Goal: Use online tool/utility: Utilize a website feature to perform a specific function

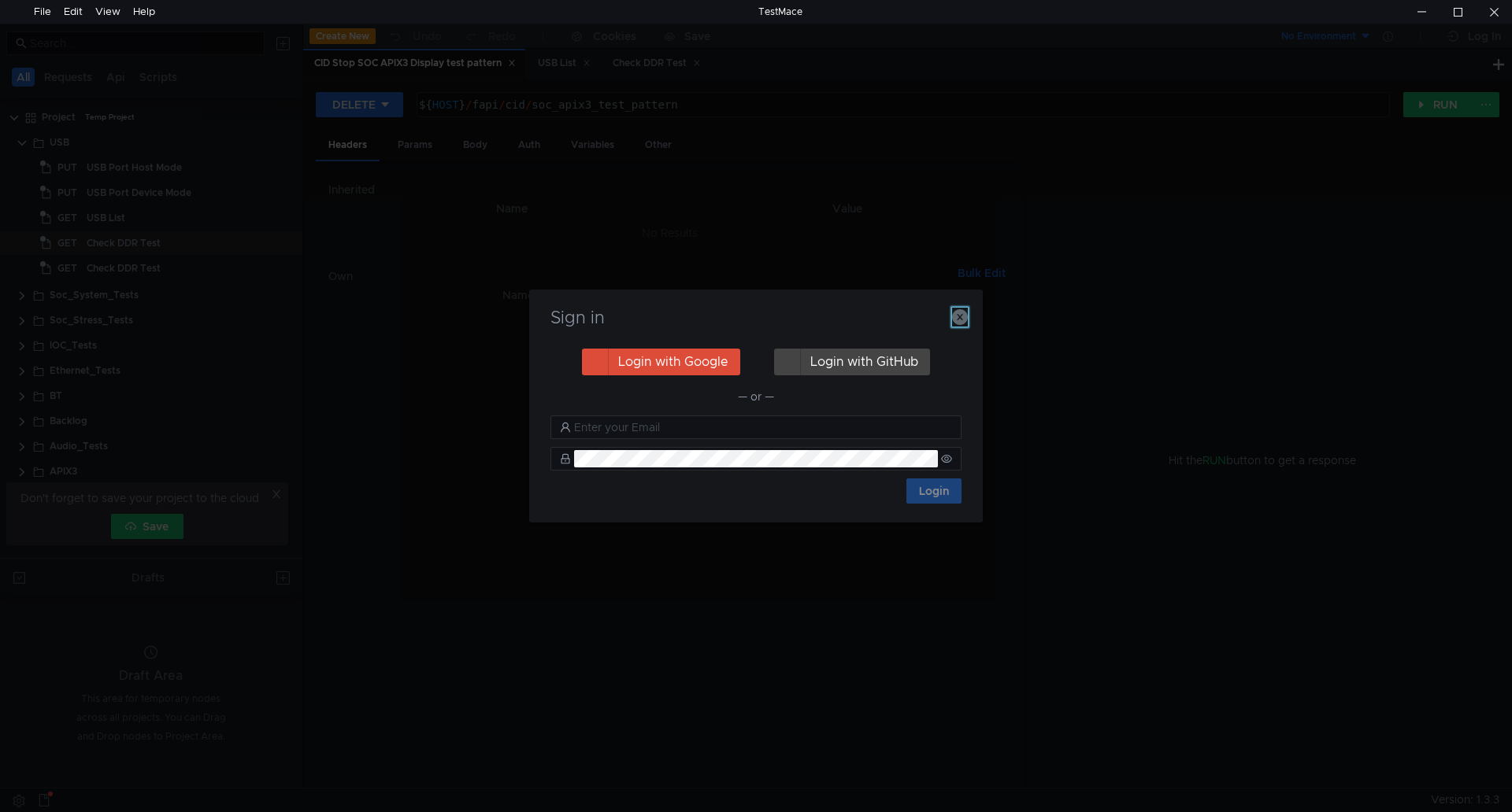
click at [961, 322] on icon "button" at bounding box center [960, 317] width 16 height 16
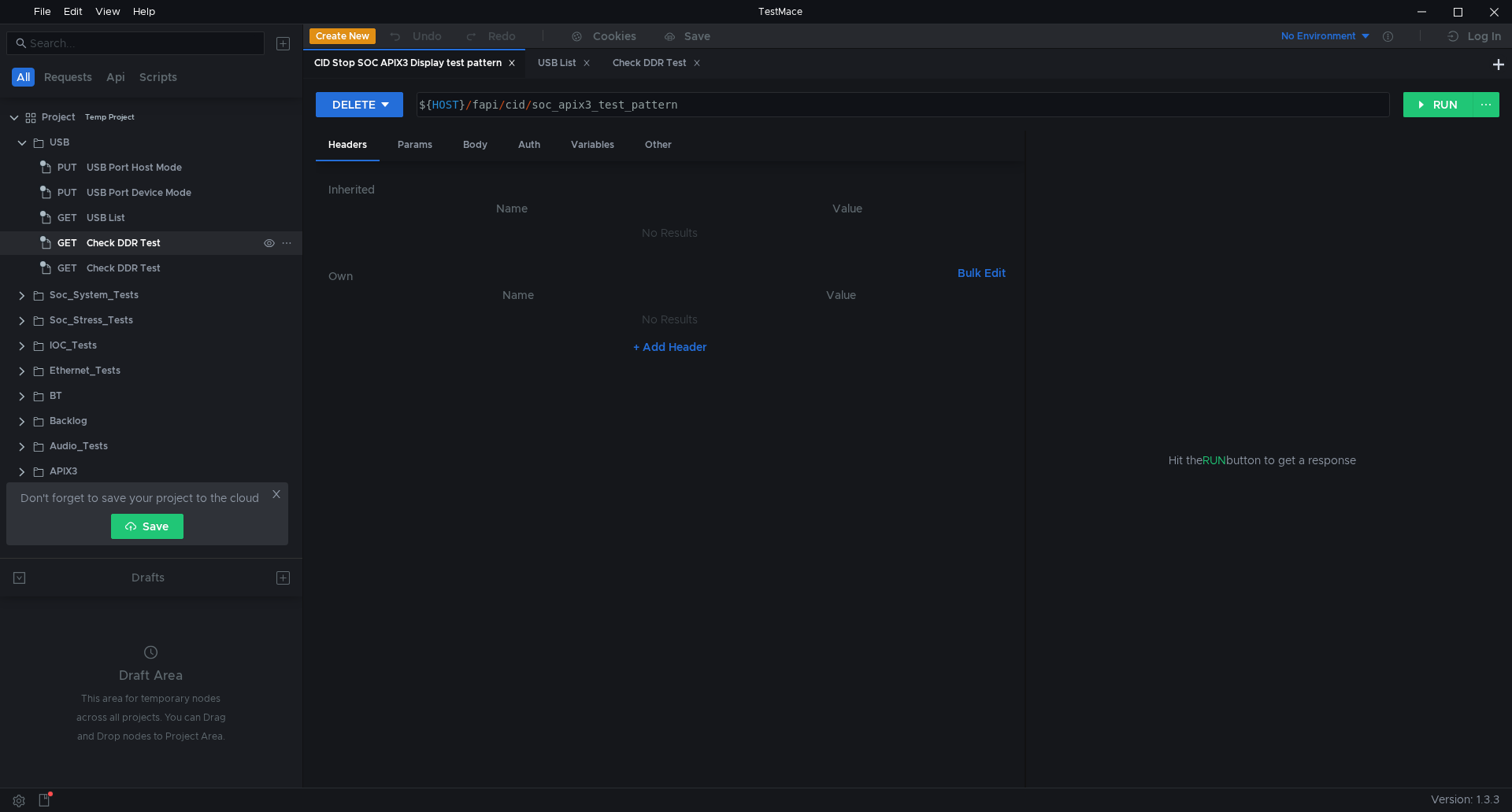
click at [184, 250] on div "Check DDR Test" at bounding box center [172, 243] width 171 height 23
click at [180, 263] on div "Check DDR Test" at bounding box center [172, 268] width 171 height 23
click at [182, 242] on div "Check DDR Test" at bounding box center [172, 243] width 171 height 23
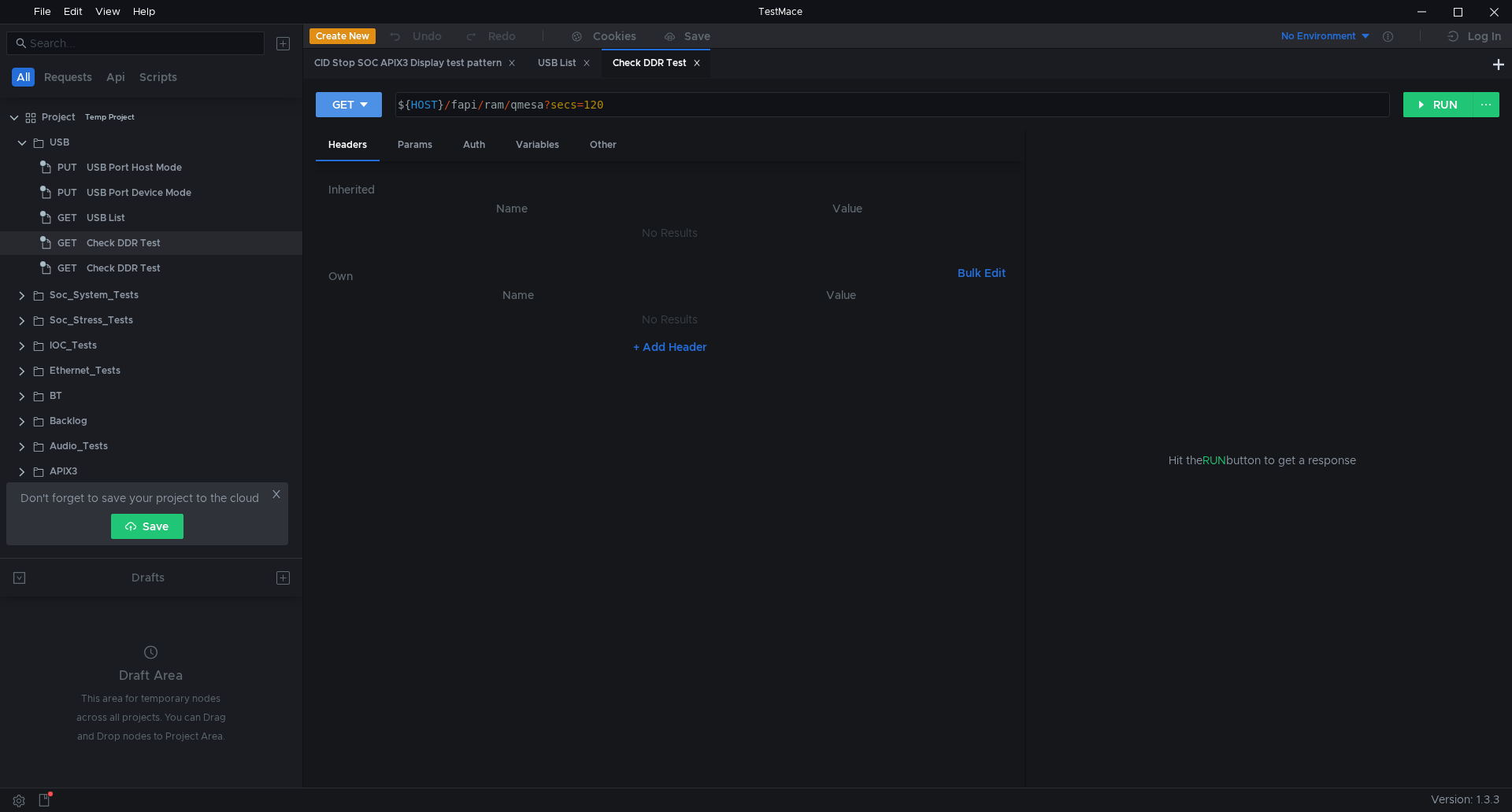
click at [330, 106] on button "GET" at bounding box center [349, 104] width 66 height 25
click at [351, 154] on li "POST" at bounding box center [349, 162] width 68 height 25
click at [1418, 110] on button "RUN" at bounding box center [1437, 104] width 70 height 25
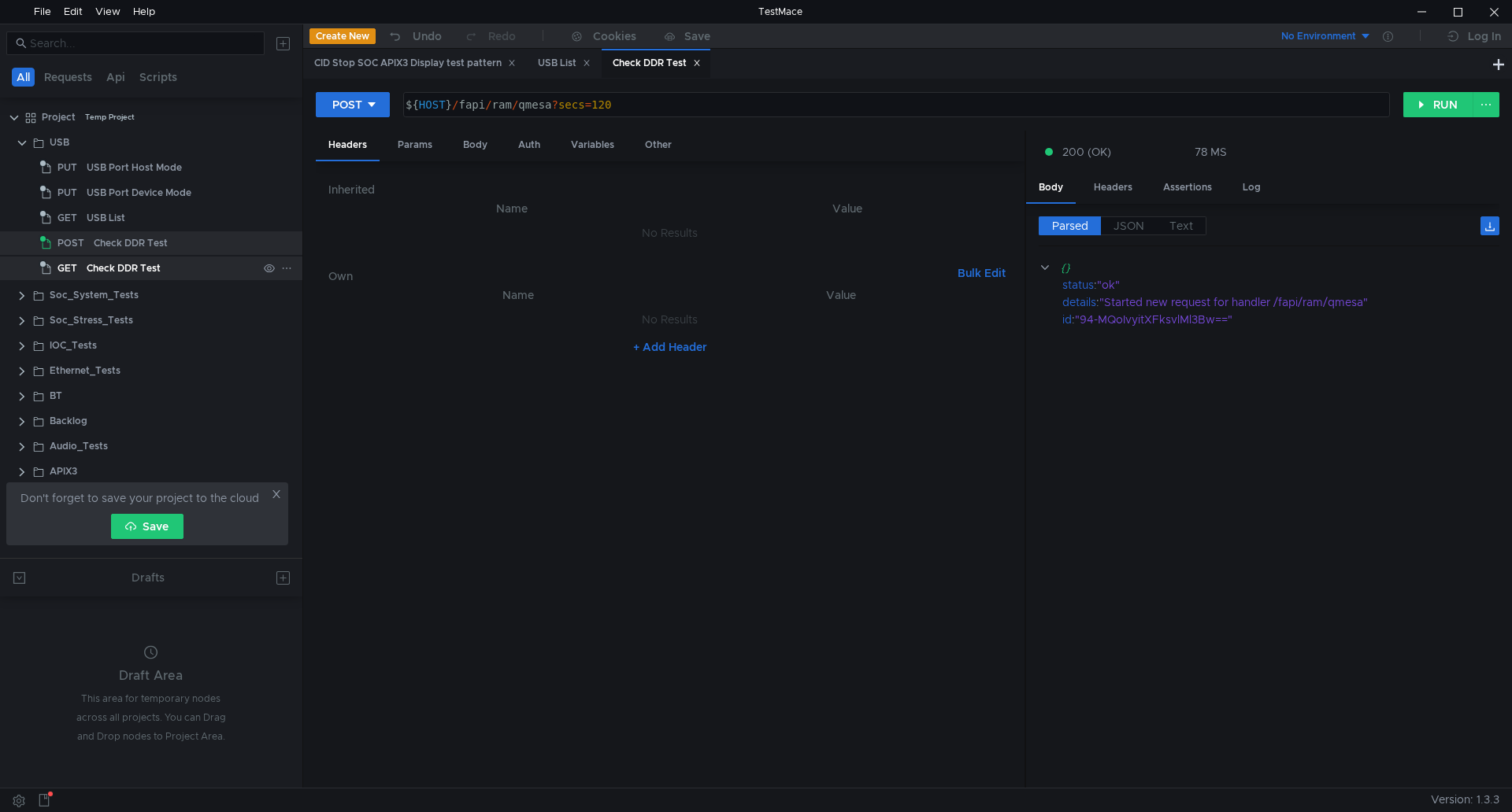
click at [152, 262] on div "Check DDR Test" at bounding box center [123, 268] width 74 height 23
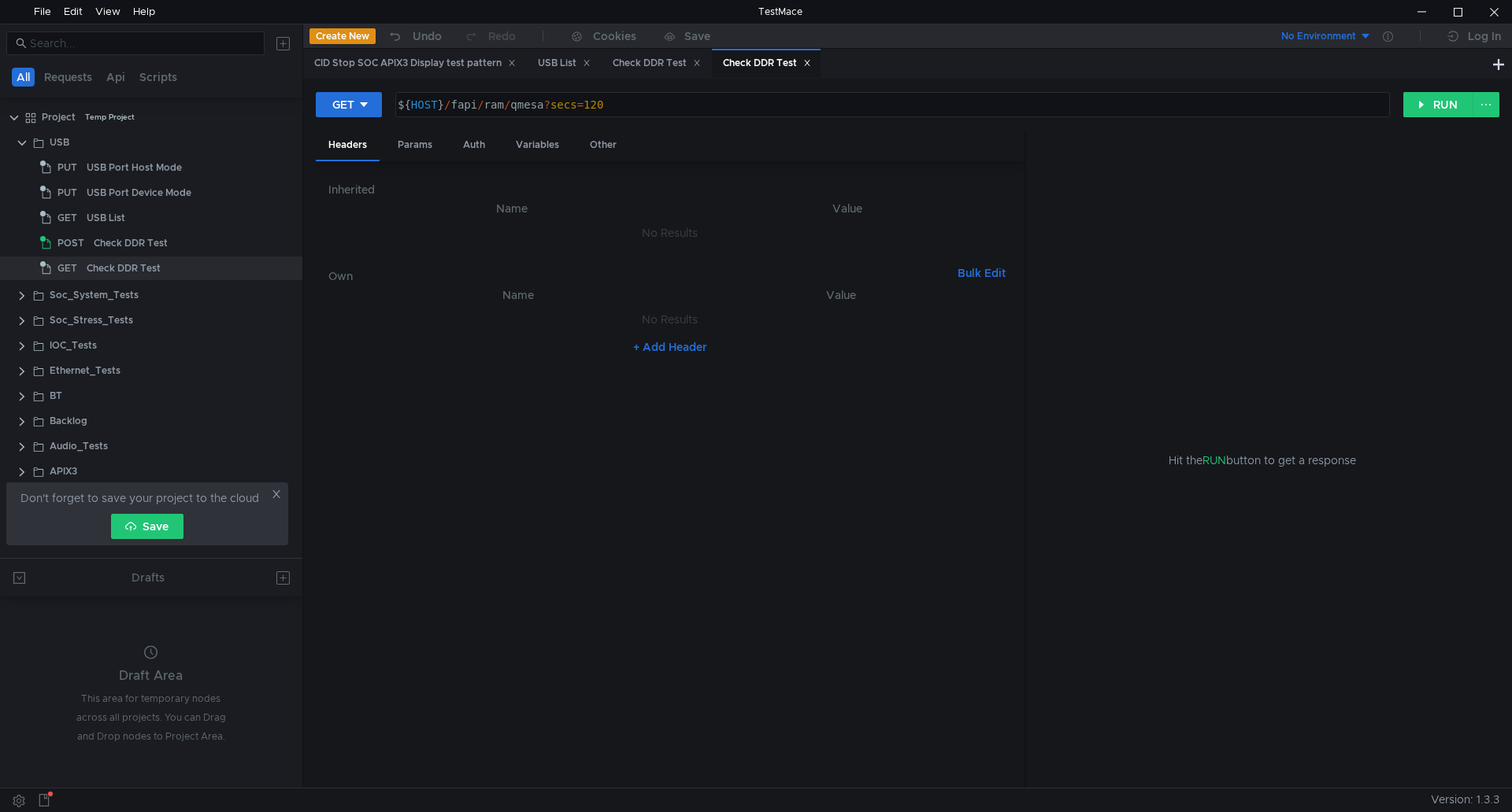
drag, startPoint x: 1380, startPoint y: 142, endPoint x: 1446, endPoint y: 166, distance: 70.2
click at [1412, 113] on button "RUN" at bounding box center [1437, 104] width 70 height 25
